Goal: Navigation & Orientation: Find specific page/section

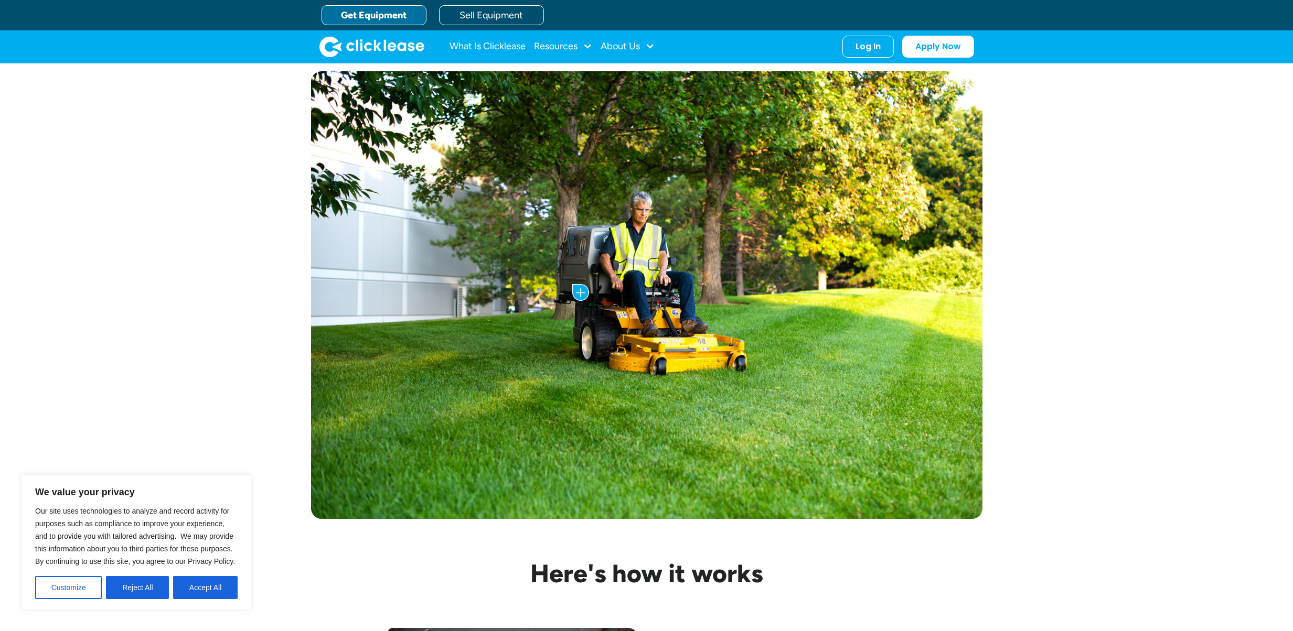
scroll to position [259, 0]
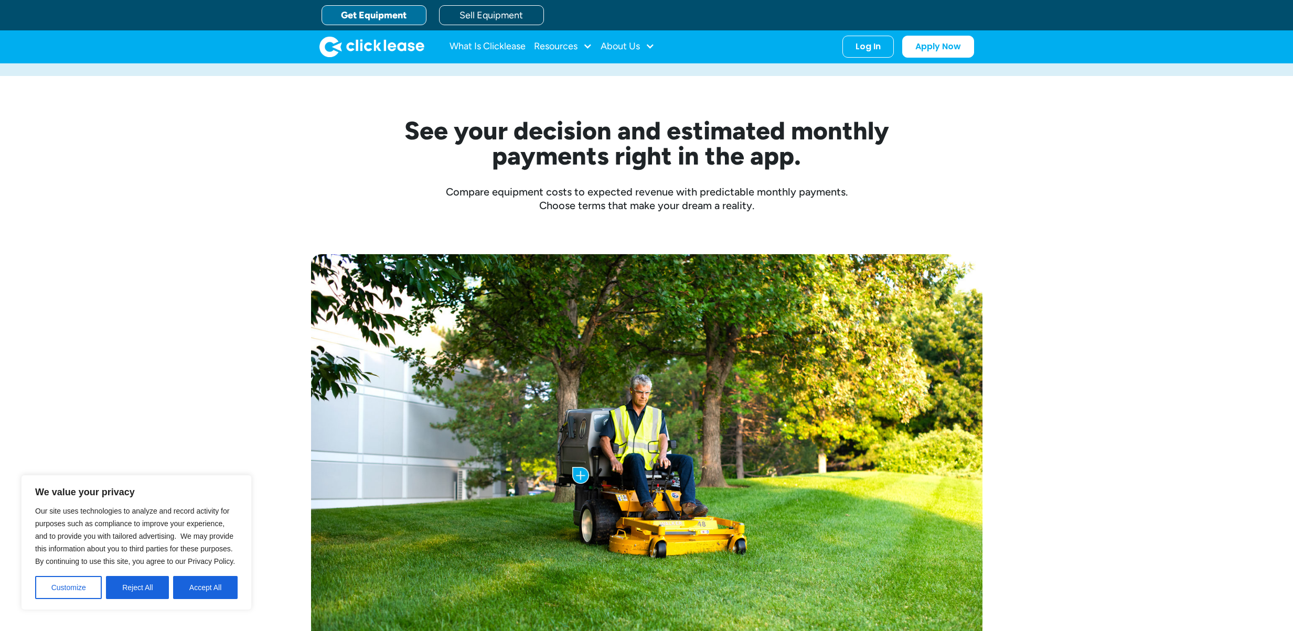
click at [378, 45] on img "home" at bounding box center [371, 46] width 105 height 21
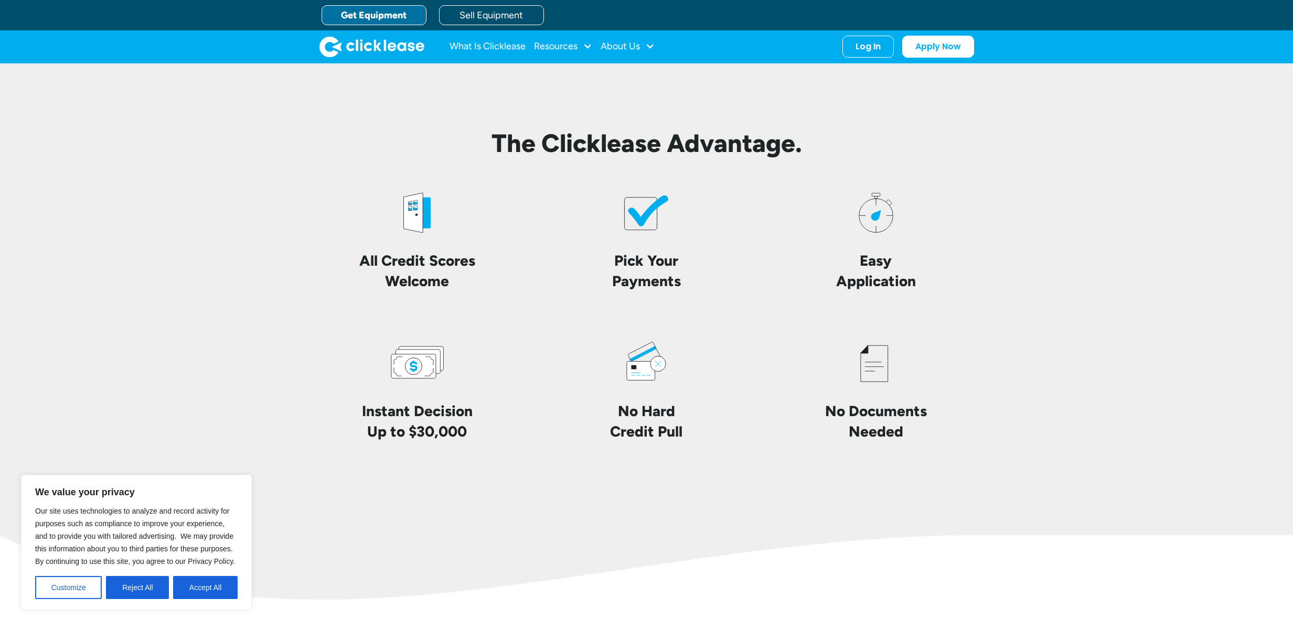
scroll to position [2377, 0]
click at [178, 586] on button "Accept All" at bounding box center [205, 587] width 65 height 23
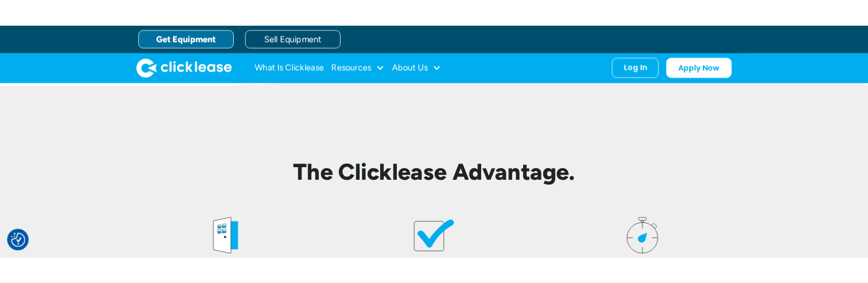
scroll to position [2086, 0]
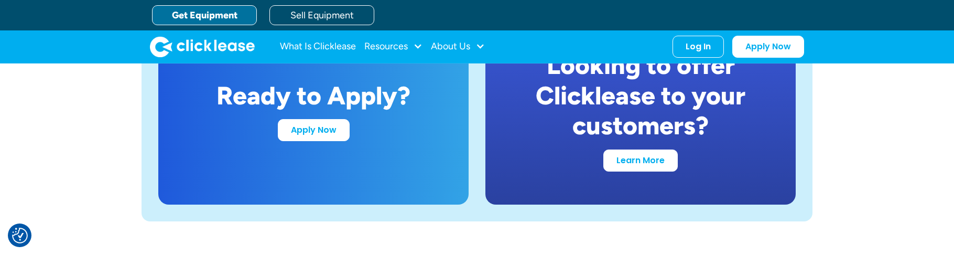
click at [584, 81] on div "Looking to offer Clicklease to your customers?" at bounding box center [641, 95] width 260 height 91
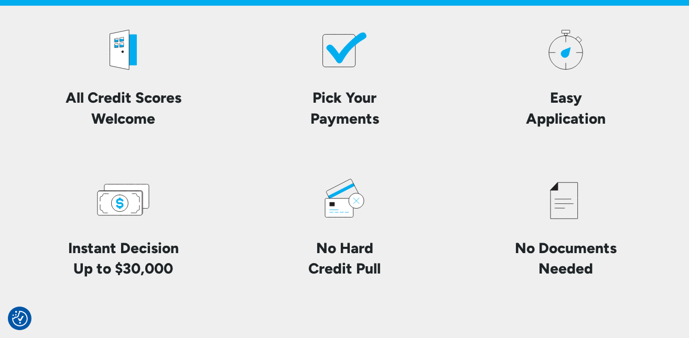
scroll to position [2481, 0]
